Goal: Task Accomplishment & Management: Manage account settings

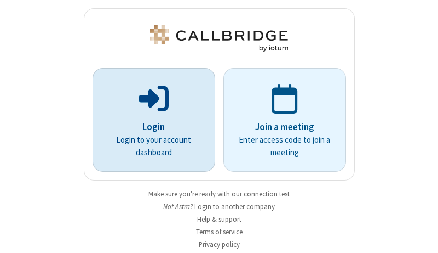
click at [150, 127] on p "Login" at bounding box center [154, 127] width 92 height 14
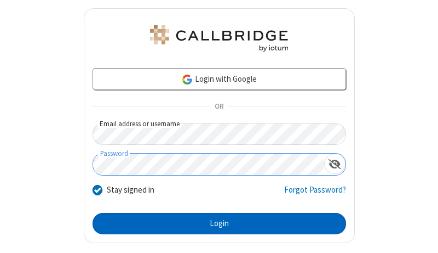
click at [215, 223] on button "Login" at bounding box center [220, 224] width 254 height 22
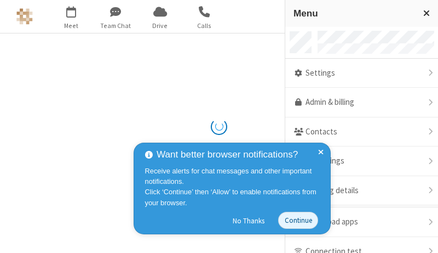
click at [358, 102] on link "Admin & billing" at bounding box center [361, 103] width 153 height 30
